Goal: Find specific page/section: Find specific page/section

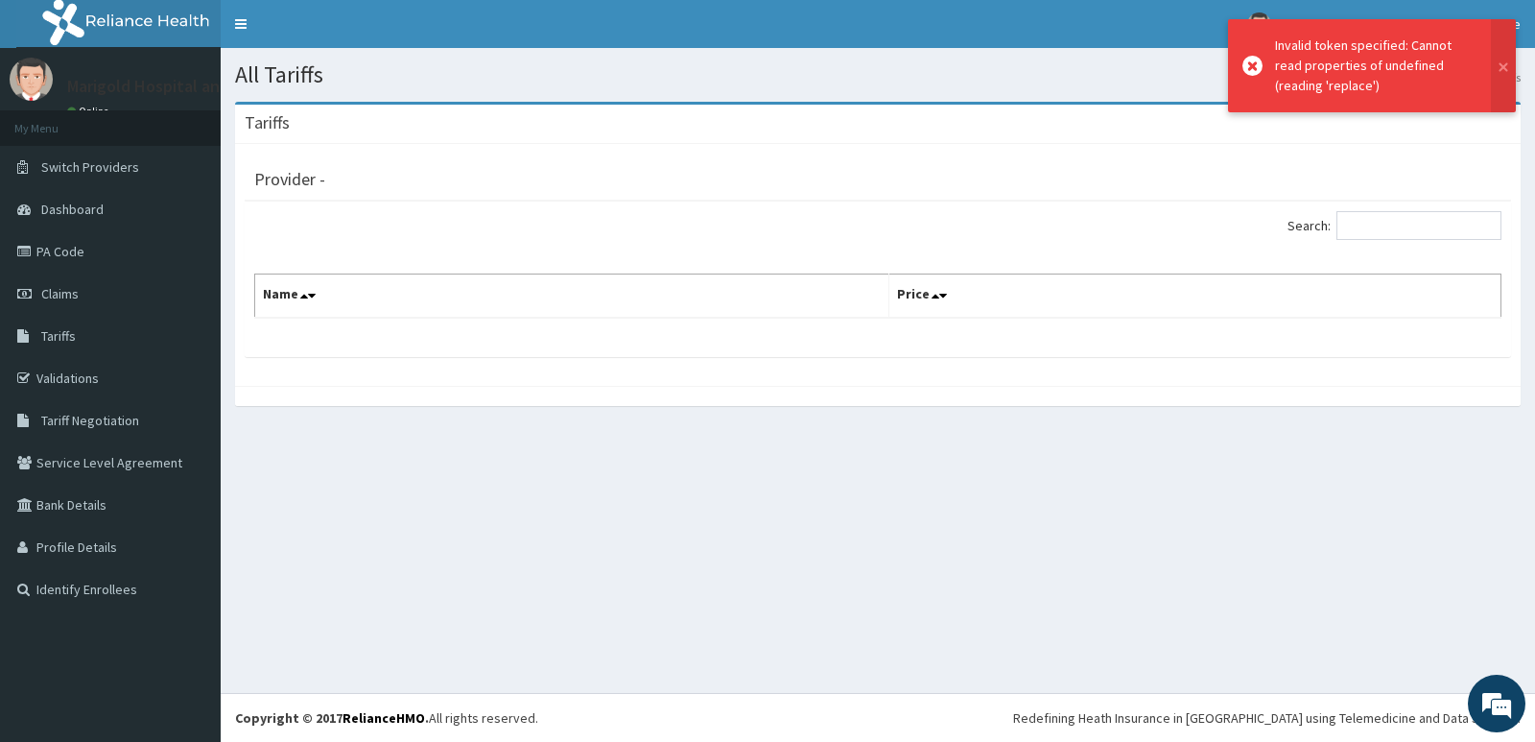
click at [1174, 169] on div "Provider -" at bounding box center [877, 176] width 1247 height 27
click at [1244, 66] on icon at bounding box center [1252, 66] width 20 height 20
click at [1250, 70] on icon at bounding box center [1252, 66] width 20 height 20
click at [1258, 68] on icon at bounding box center [1252, 66] width 20 height 20
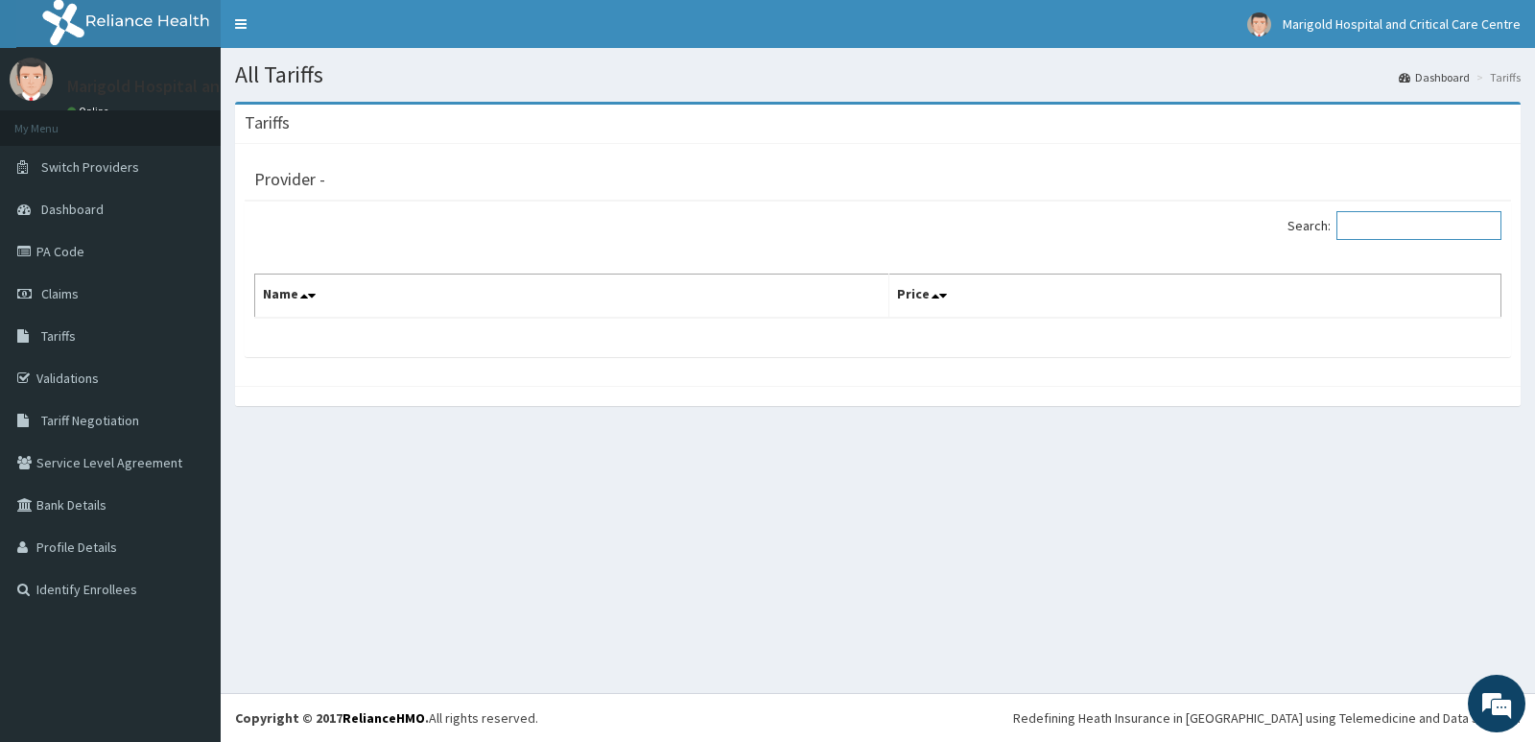
click at [1405, 215] on input "Search:" at bounding box center [1418, 225] width 165 height 29
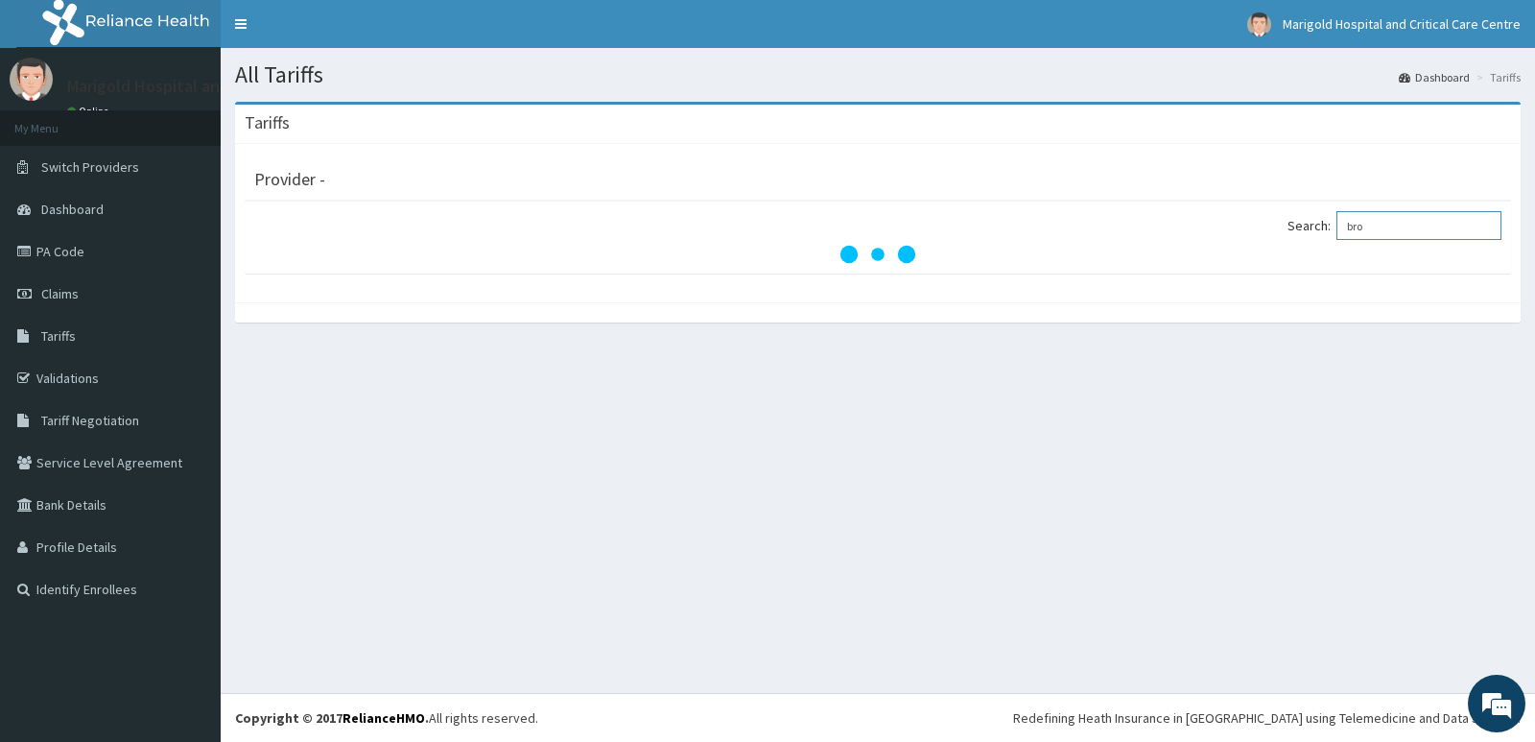
type input "bron"
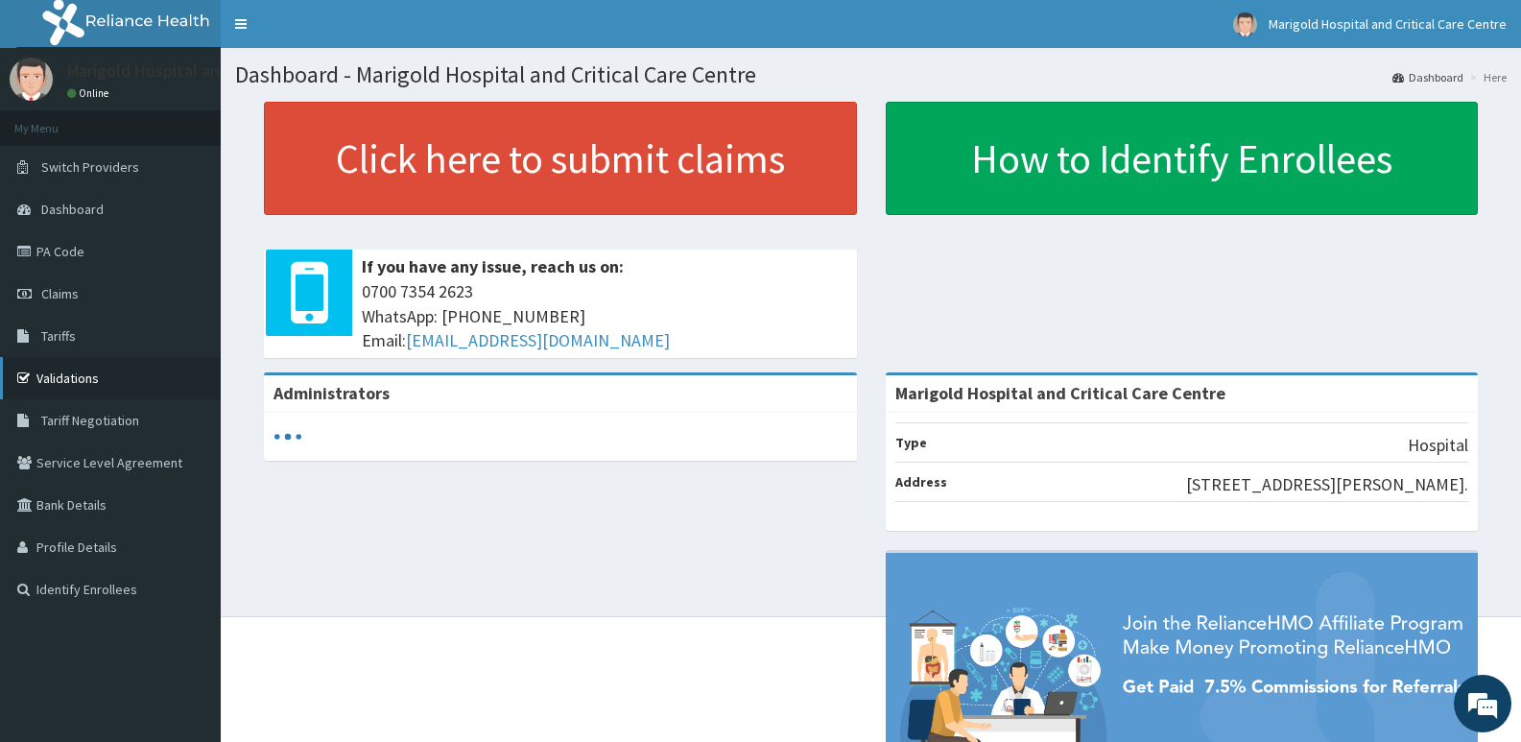
click at [43, 389] on link "Validations" at bounding box center [110, 378] width 221 height 42
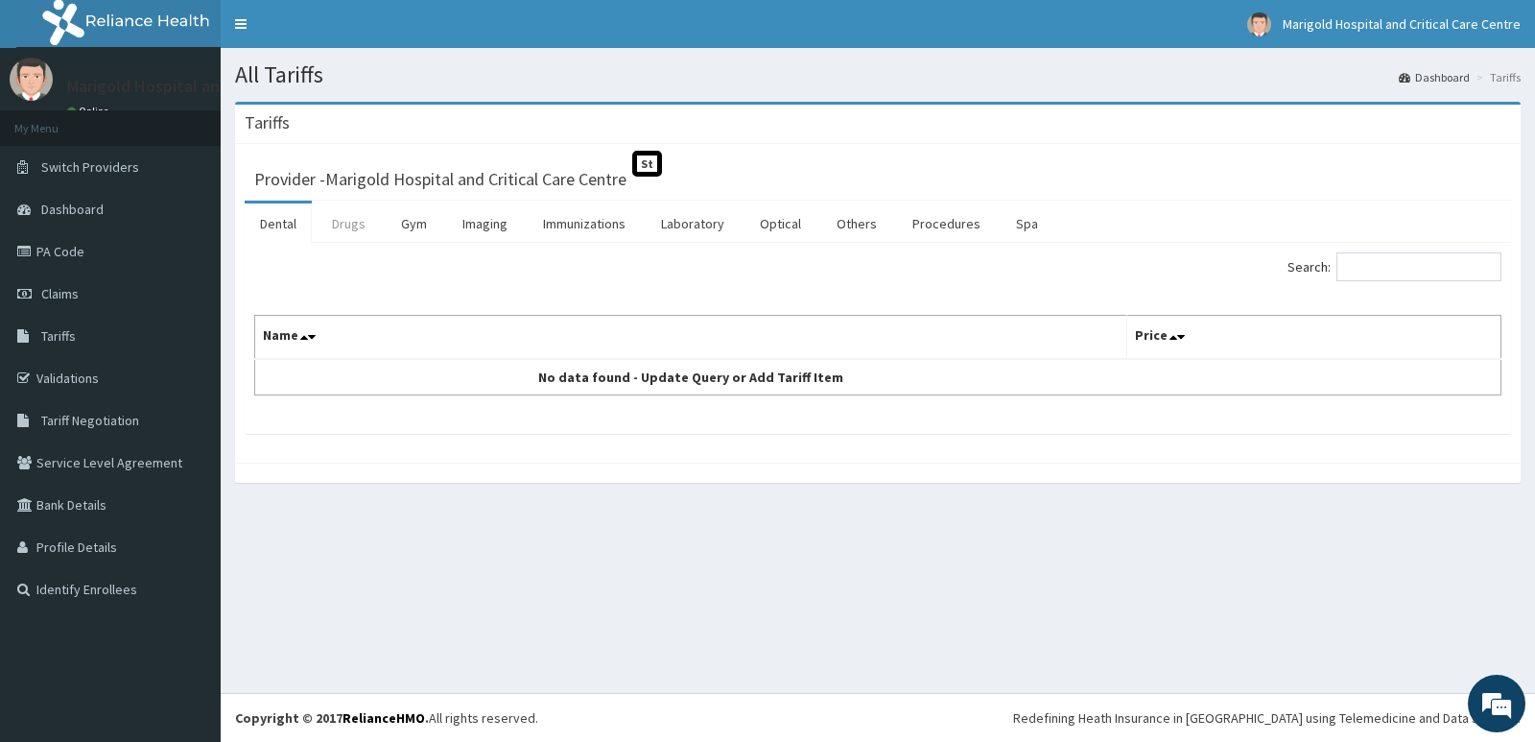
click at [348, 222] on link "Drugs" at bounding box center [349, 223] width 64 height 40
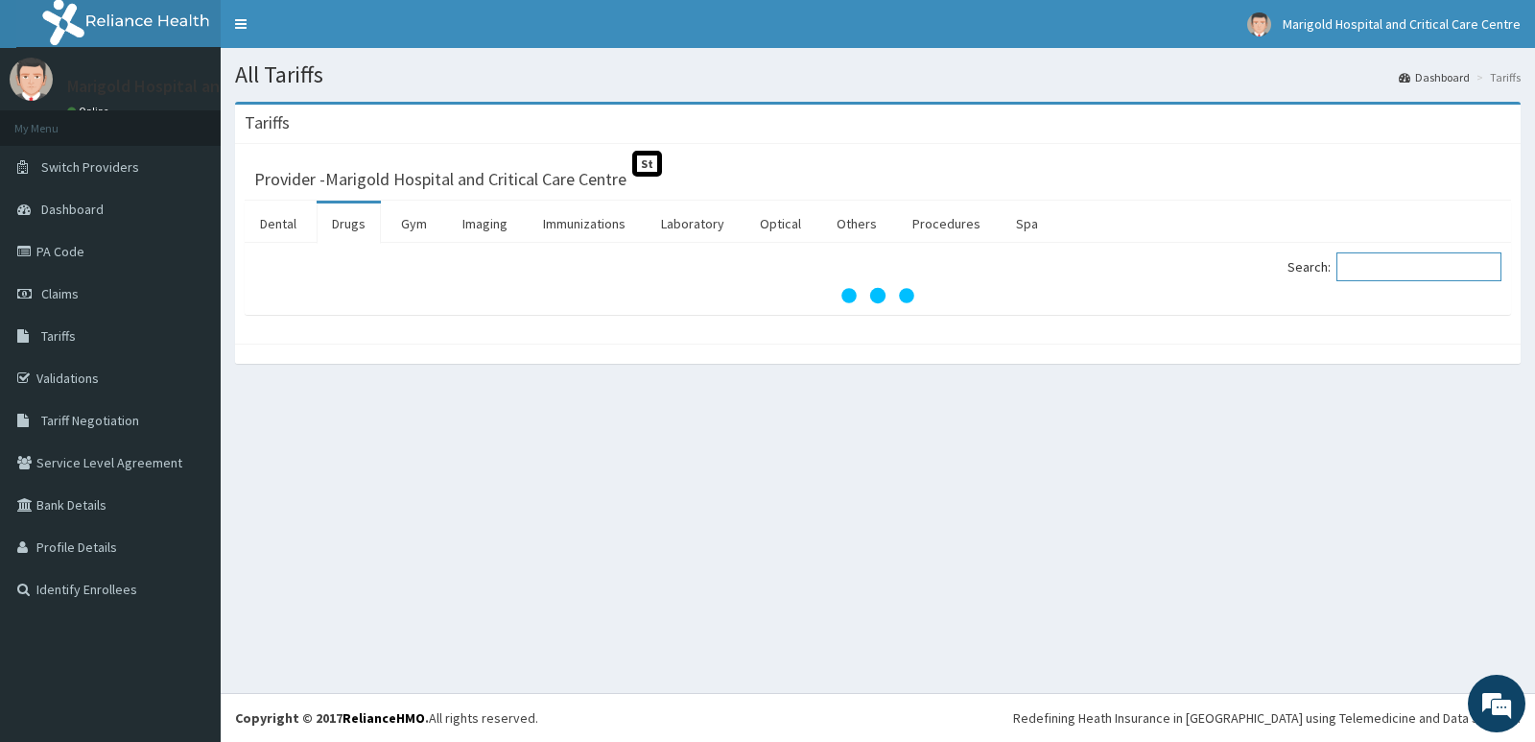
click at [1411, 269] on input "Search:" at bounding box center [1418, 266] width 165 height 29
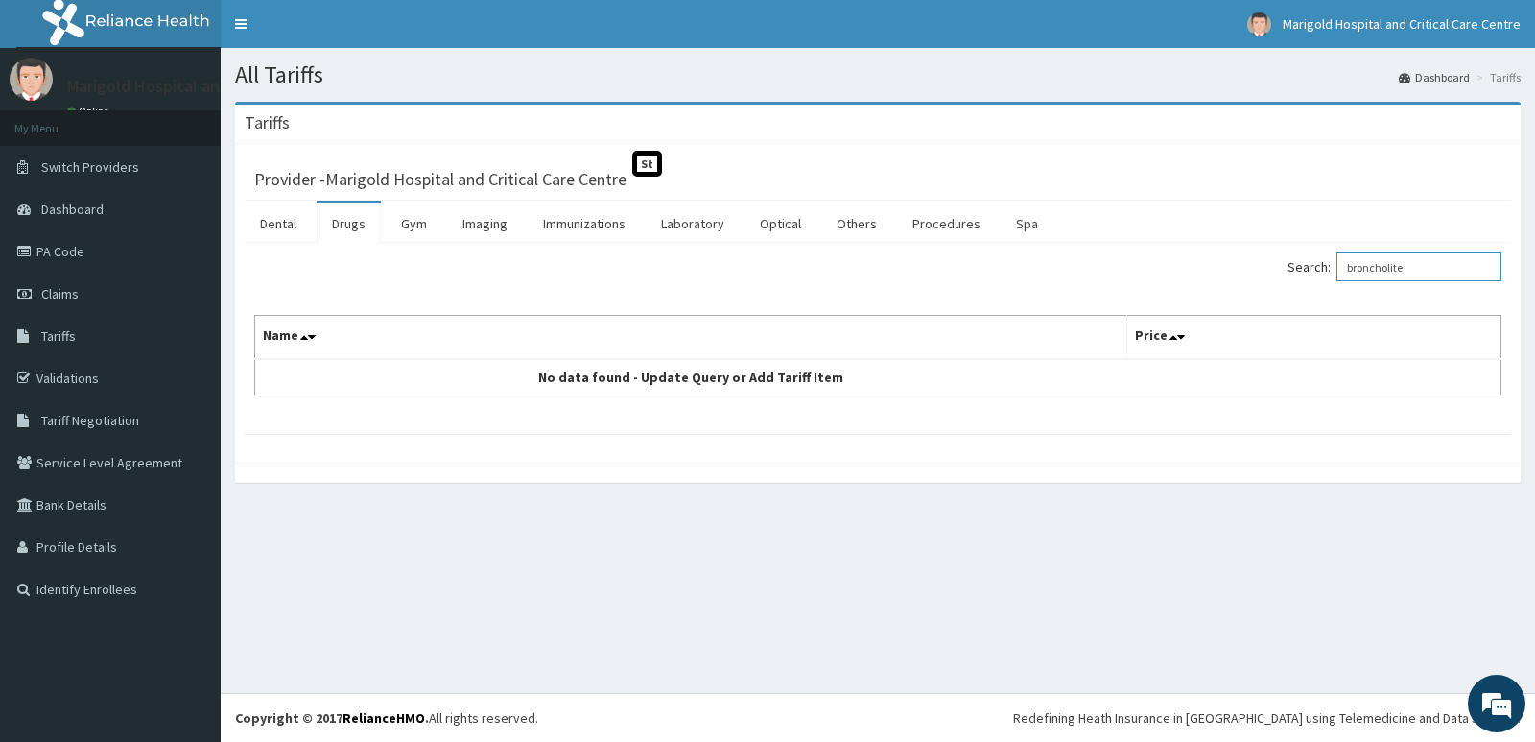
type input "broncholite"
click at [114, 235] on link "PA Code" at bounding box center [110, 251] width 221 height 42
